Goal: Find specific page/section: Find specific page/section

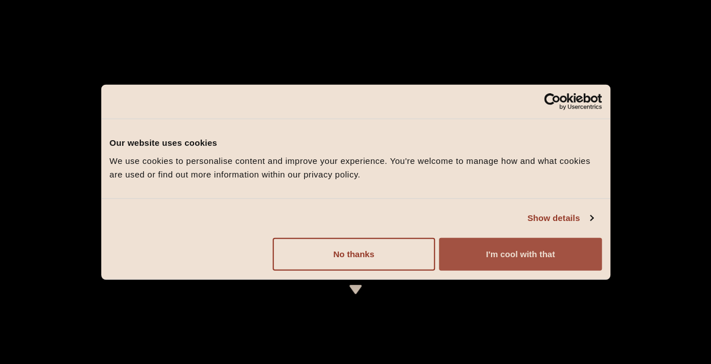
click at [504, 255] on button "I'm cool with that" at bounding box center [520, 253] width 162 height 33
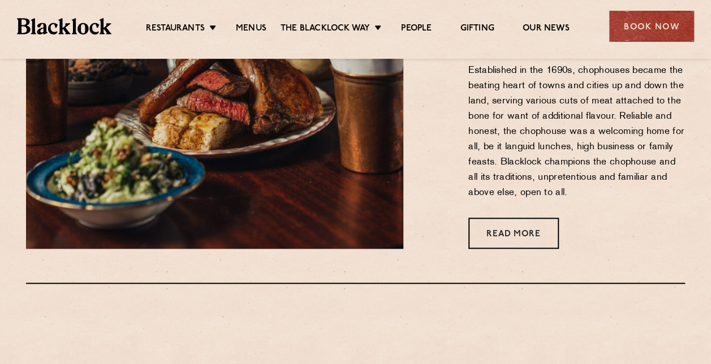
scroll to position [524, 0]
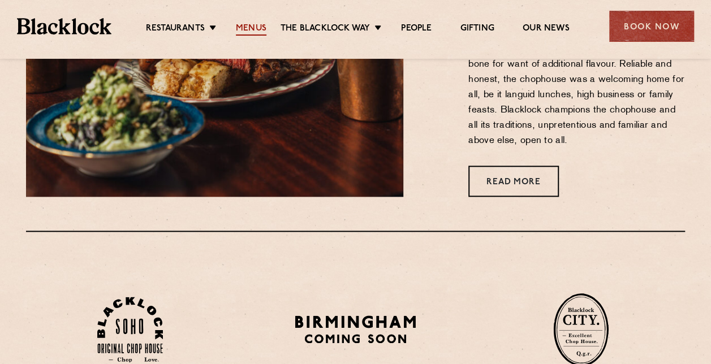
click at [256, 24] on link "Menus" at bounding box center [251, 29] width 31 height 12
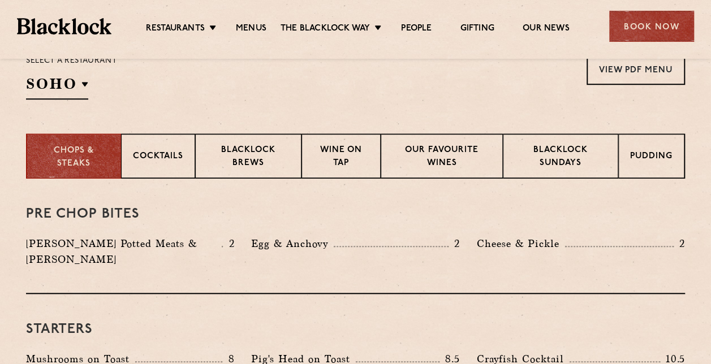
scroll to position [396, 0]
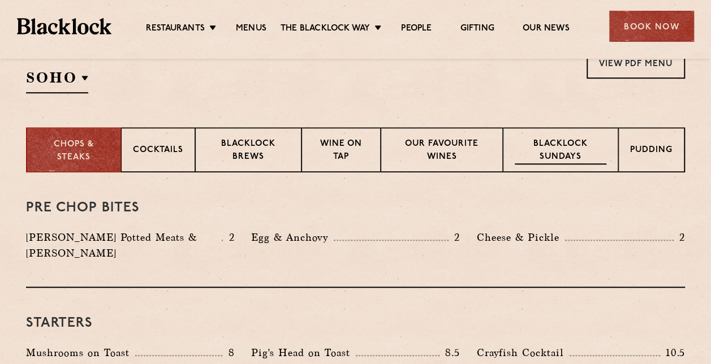
click at [576, 158] on p "Blacklock Sundays" at bounding box center [560, 151] width 92 height 27
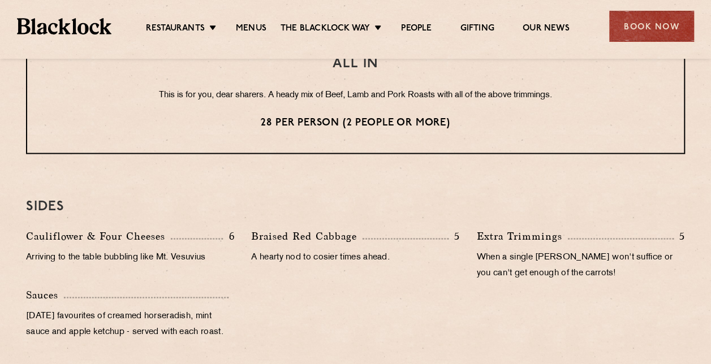
scroll to position [1102, 0]
